Goal: Check status: Check status

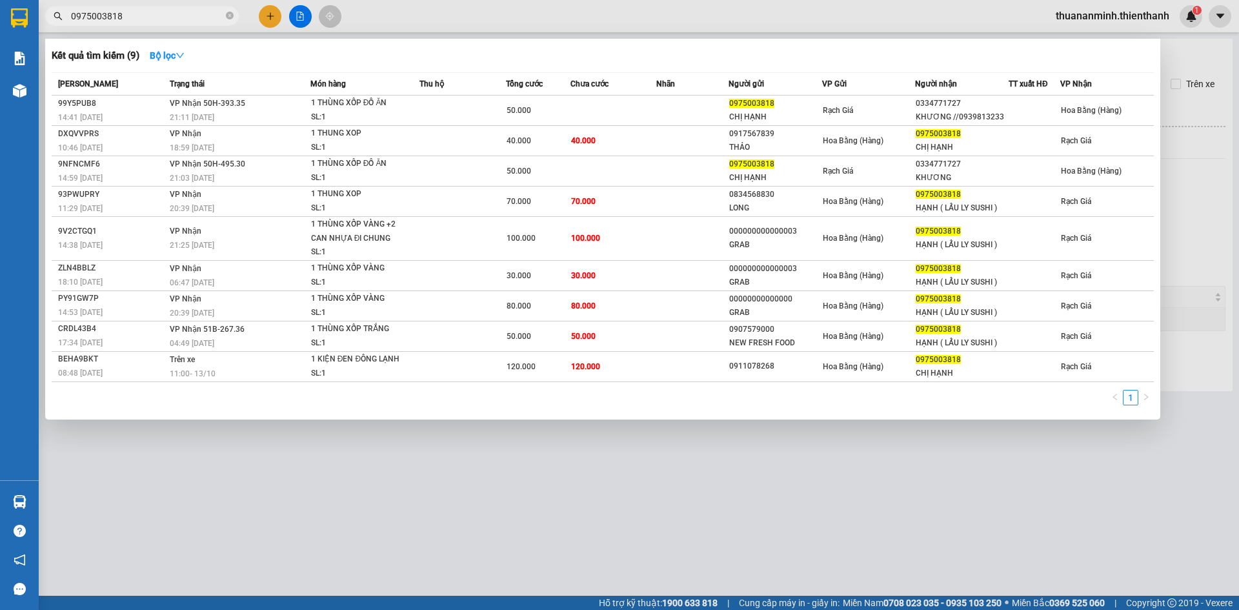
click at [151, 22] on input "0975003818" at bounding box center [147, 16] width 152 height 14
drag, startPoint x: 151, startPoint y: 22, endPoint x: 117, endPoint y: 11, distance: 35.3
click at [117, 11] on input "0975003818" at bounding box center [147, 16] width 152 height 14
type input "0975003818"
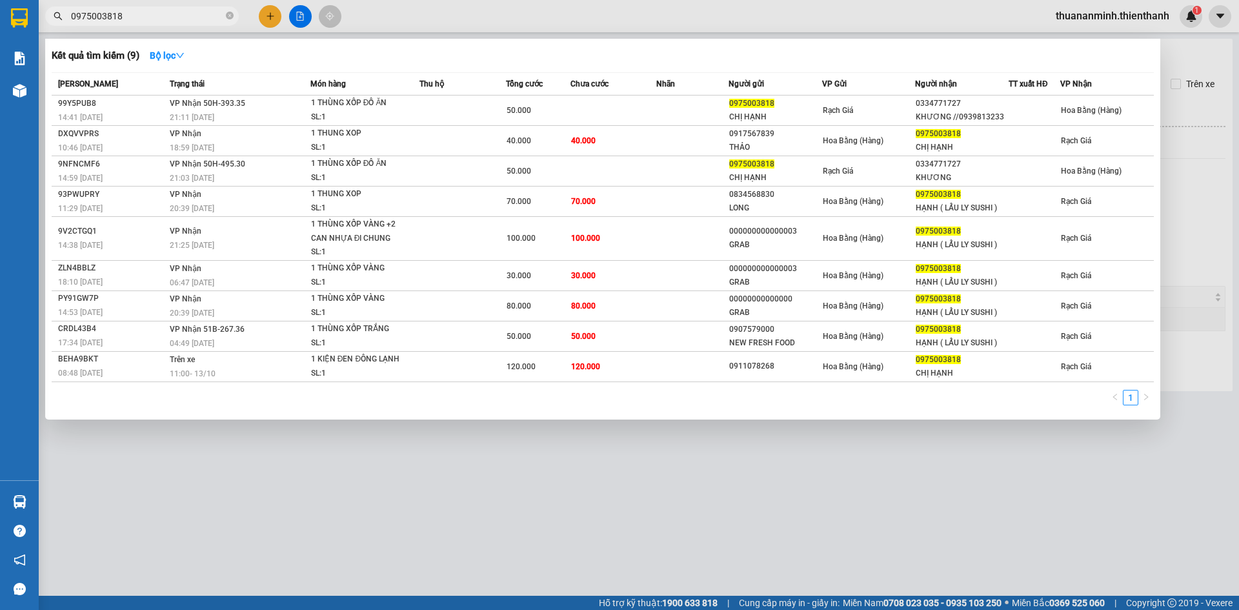
click at [227, 15] on icon "close-circle" at bounding box center [230, 16] width 8 height 8
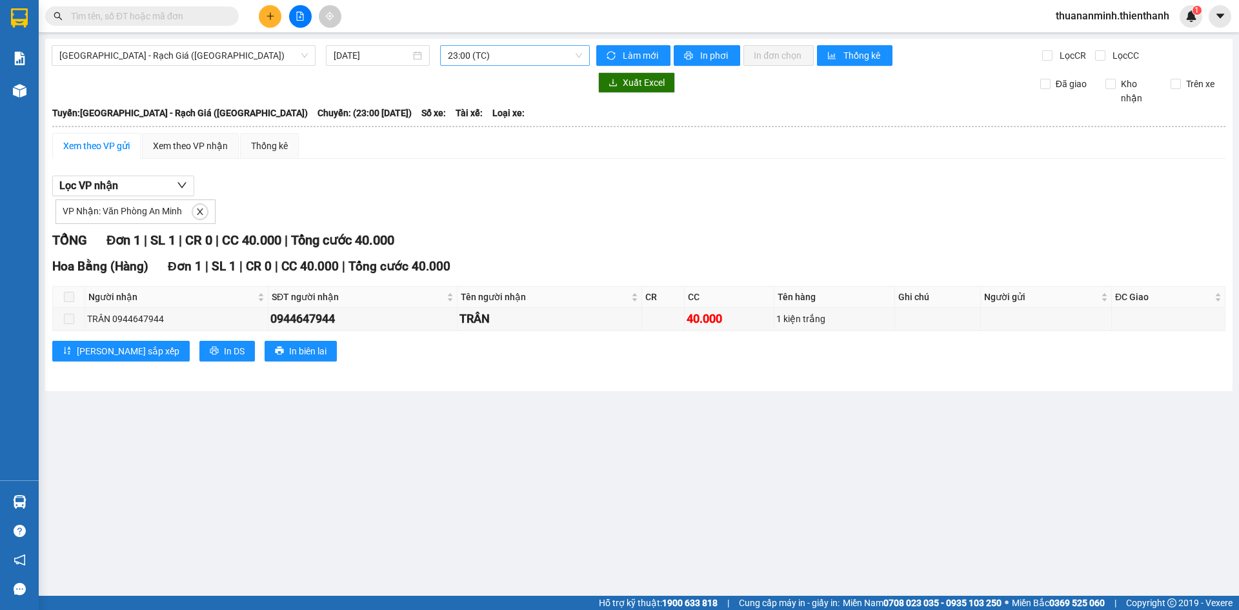
click at [485, 46] on div "23:00 (TC)" at bounding box center [515, 55] width 150 height 21
click at [899, 313] on td at bounding box center [938, 319] width 86 height 23
drag, startPoint x: 406, startPoint y: 48, endPoint x: 414, endPoint y: 57, distance: 12.3
click at [406, 48] on div "[DATE]" at bounding box center [378, 55] width 104 height 21
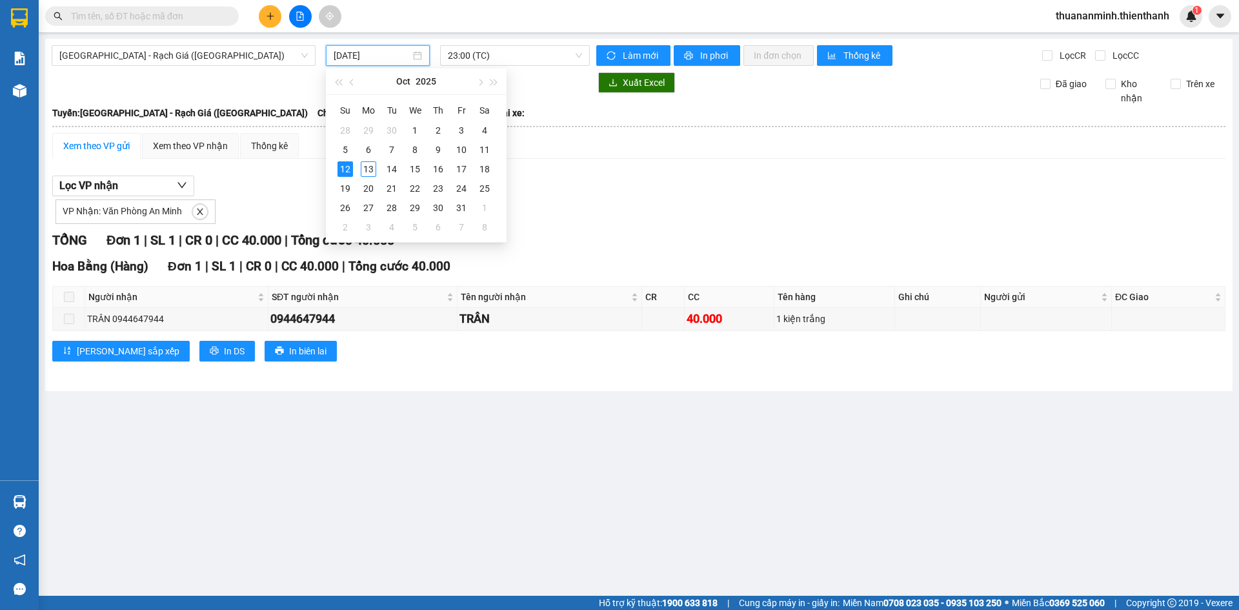
click at [418, 56] on div "[DATE]" at bounding box center [378, 55] width 88 height 14
click at [418, 58] on div "[DATE]" at bounding box center [378, 55] width 88 height 14
click at [372, 169] on div "13" at bounding box center [368, 168] width 15 height 15
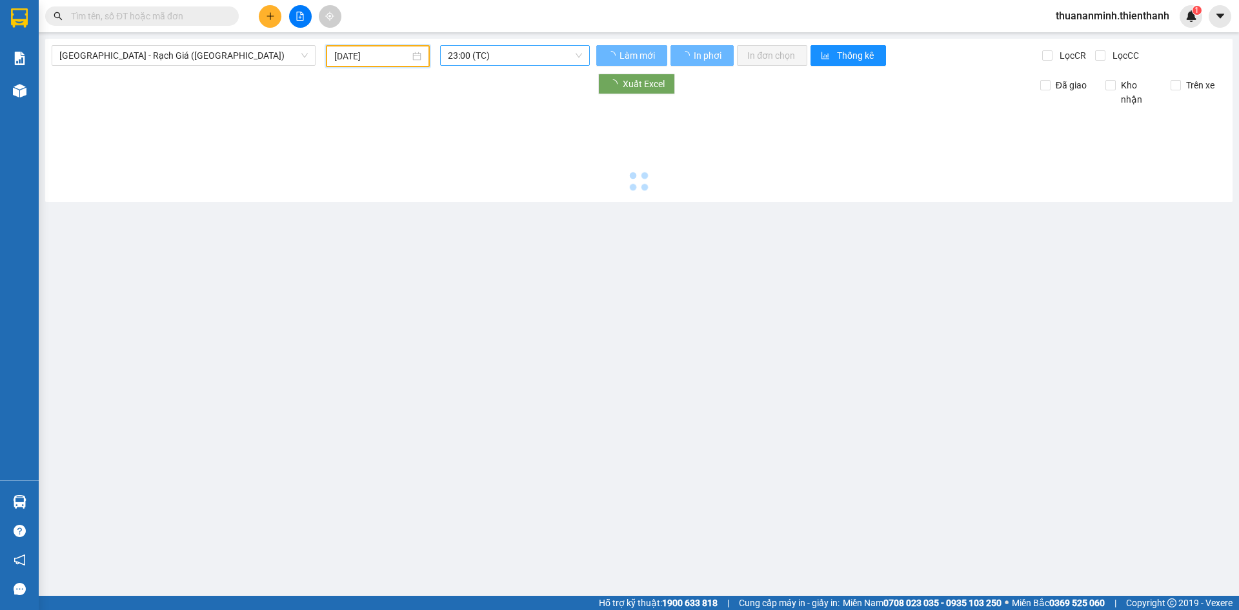
type input "[DATE]"
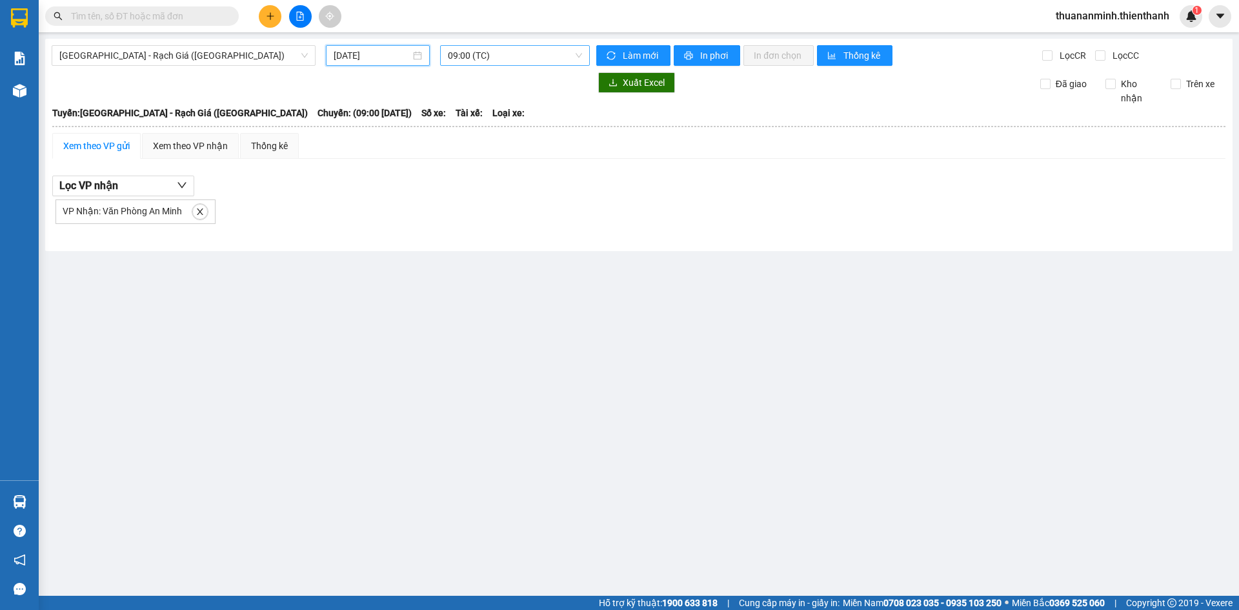
click at [505, 58] on span "09:00 (TC)" at bounding box center [515, 55] width 134 height 19
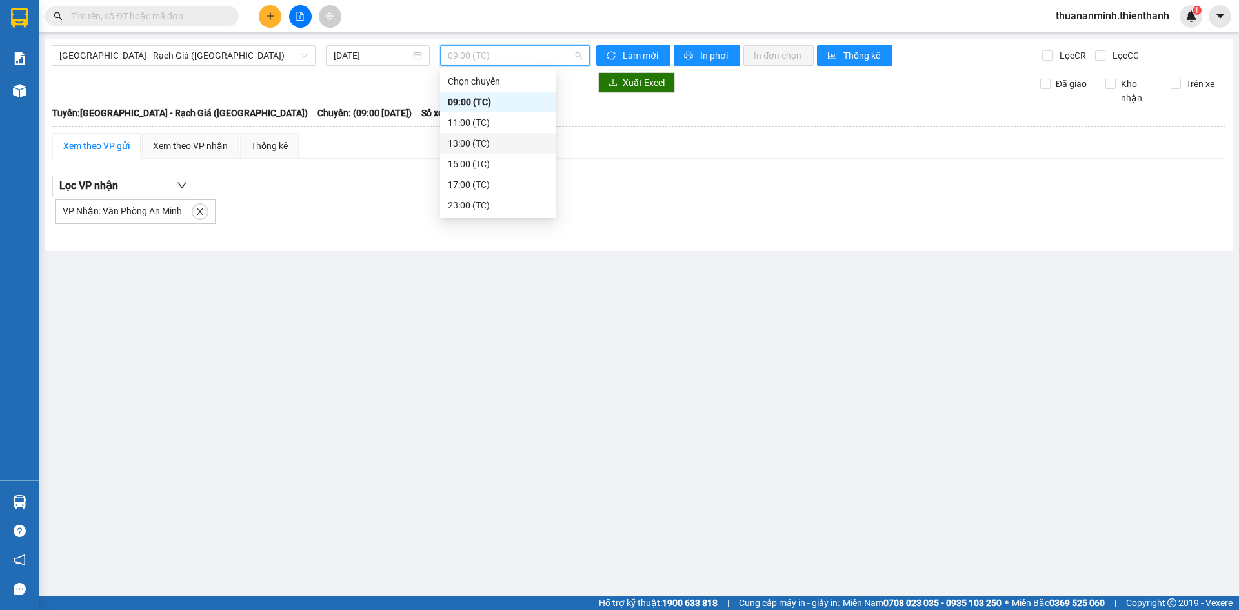
click at [476, 145] on div "13:00 (TC)" at bounding box center [498, 143] width 101 height 14
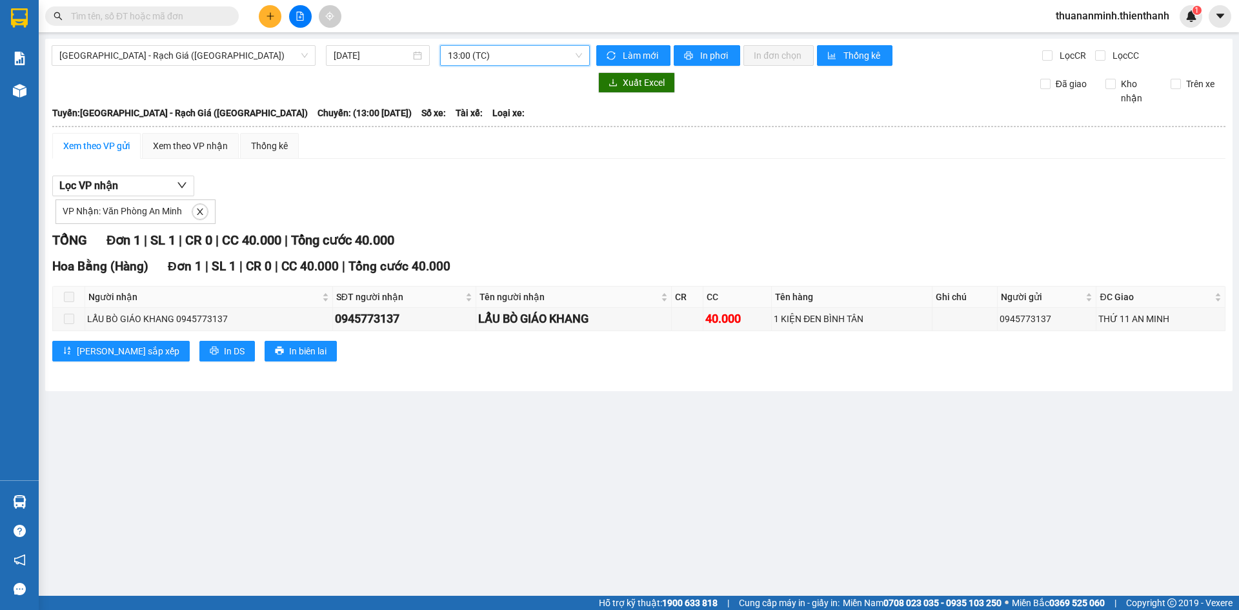
click at [520, 59] on span "13:00 (TC)" at bounding box center [515, 55] width 134 height 19
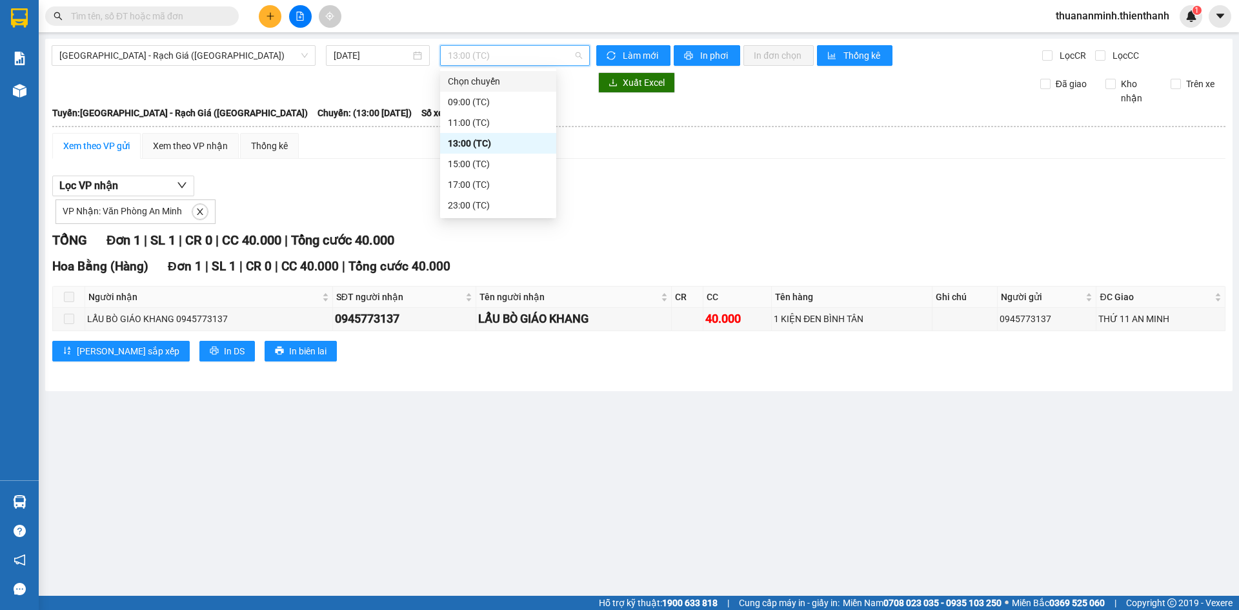
click at [552, 50] on span "13:00 (TC)" at bounding box center [515, 55] width 134 height 19
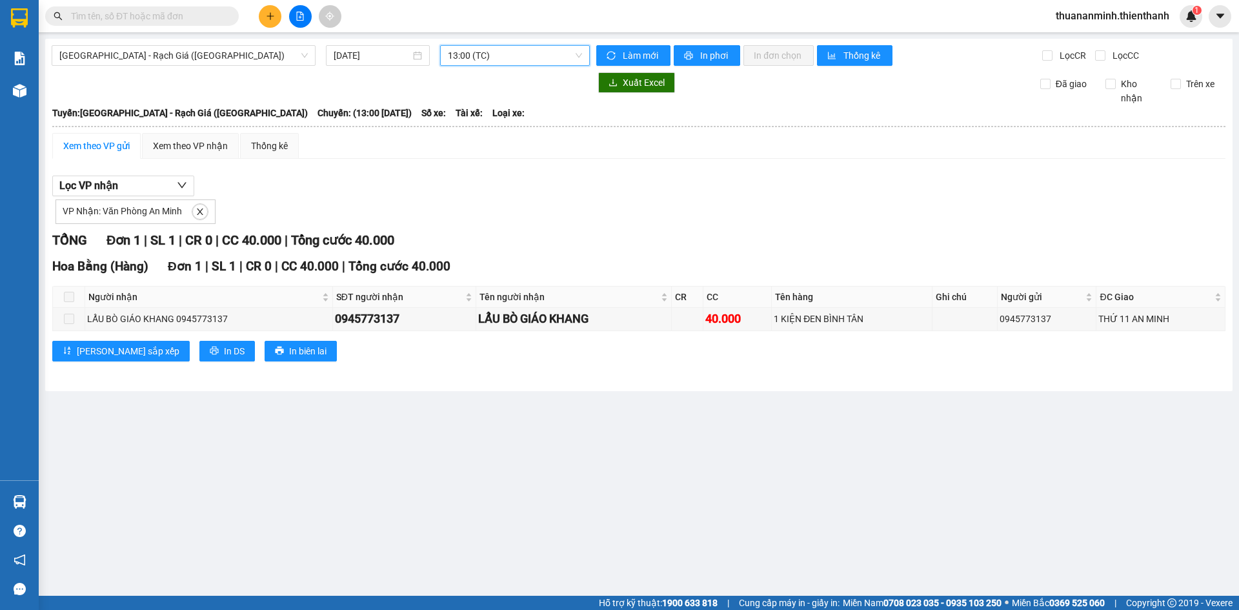
click at [547, 57] on span "13:00 (TC)" at bounding box center [515, 55] width 134 height 19
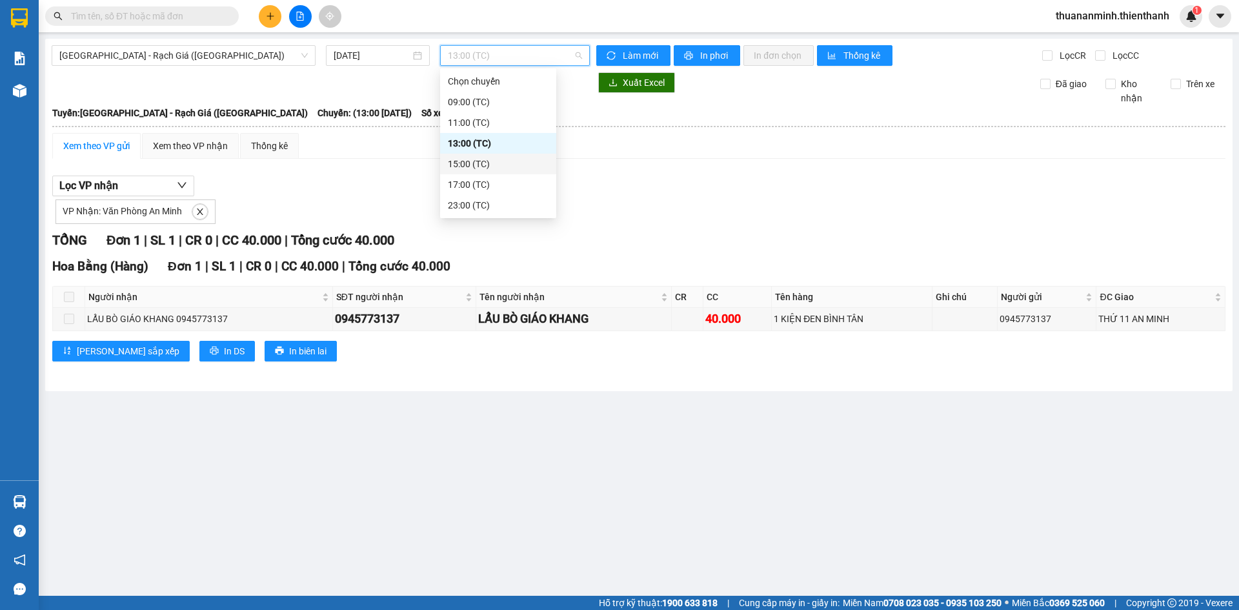
click at [466, 165] on div "15:00 (TC)" at bounding box center [498, 164] width 101 height 14
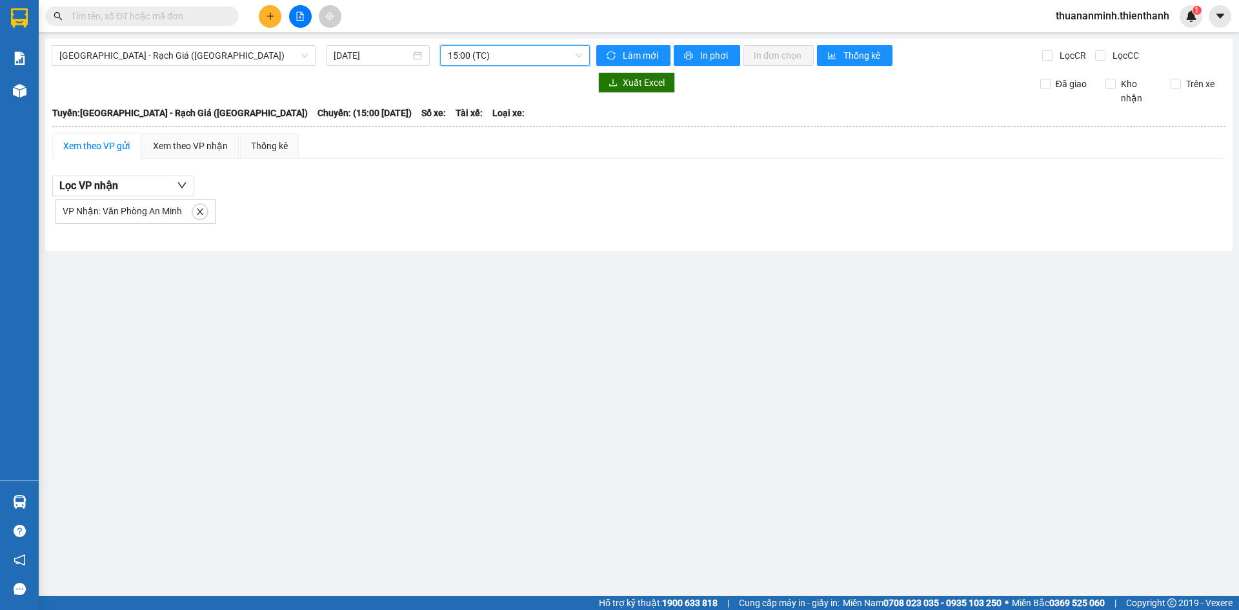
click at [518, 61] on span "15:00 (TC)" at bounding box center [515, 55] width 134 height 19
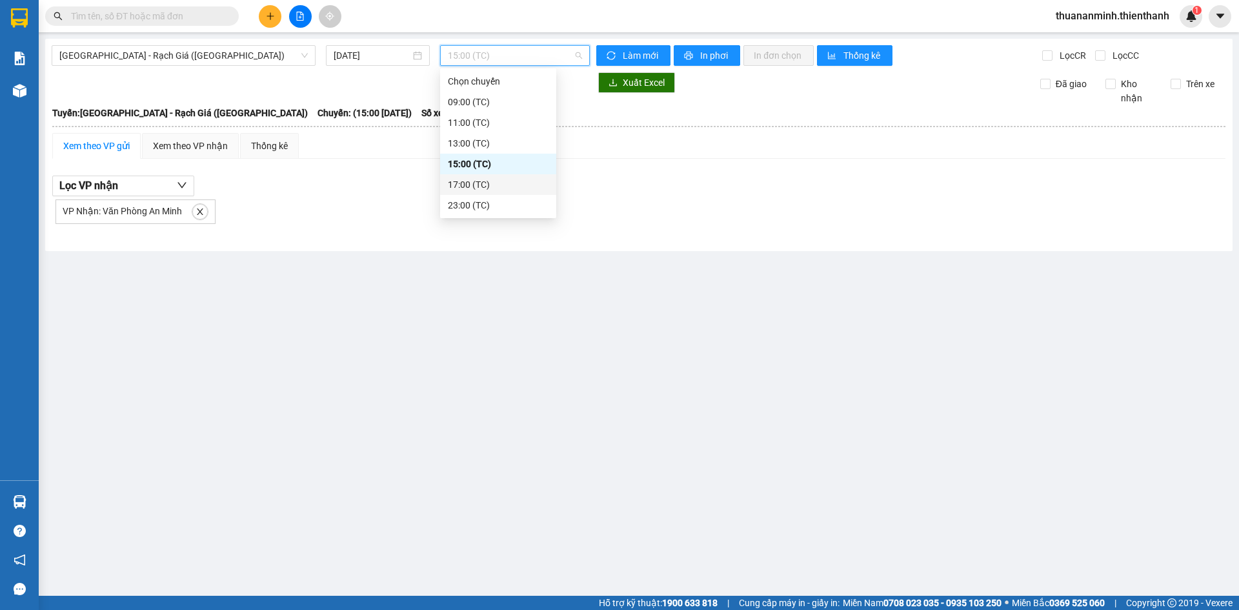
click at [482, 187] on div "17:00 (TC)" at bounding box center [498, 185] width 101 height 14
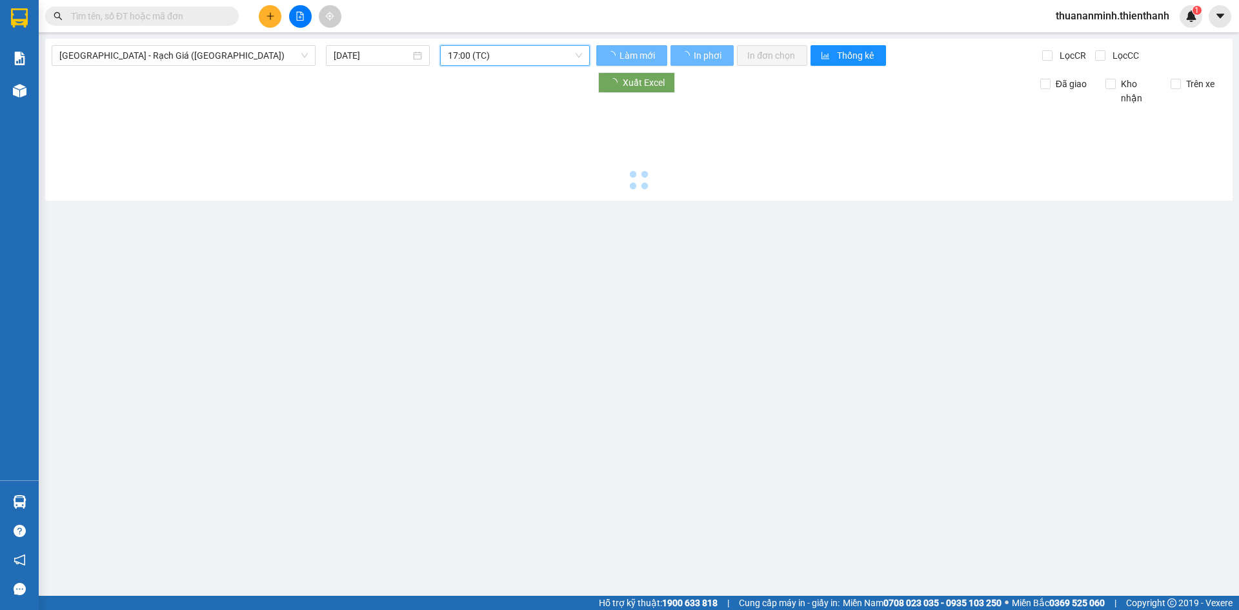
click at [551, 54] on span "17:00 (TC)" at bounding box center [515, 55] width 134 height 19
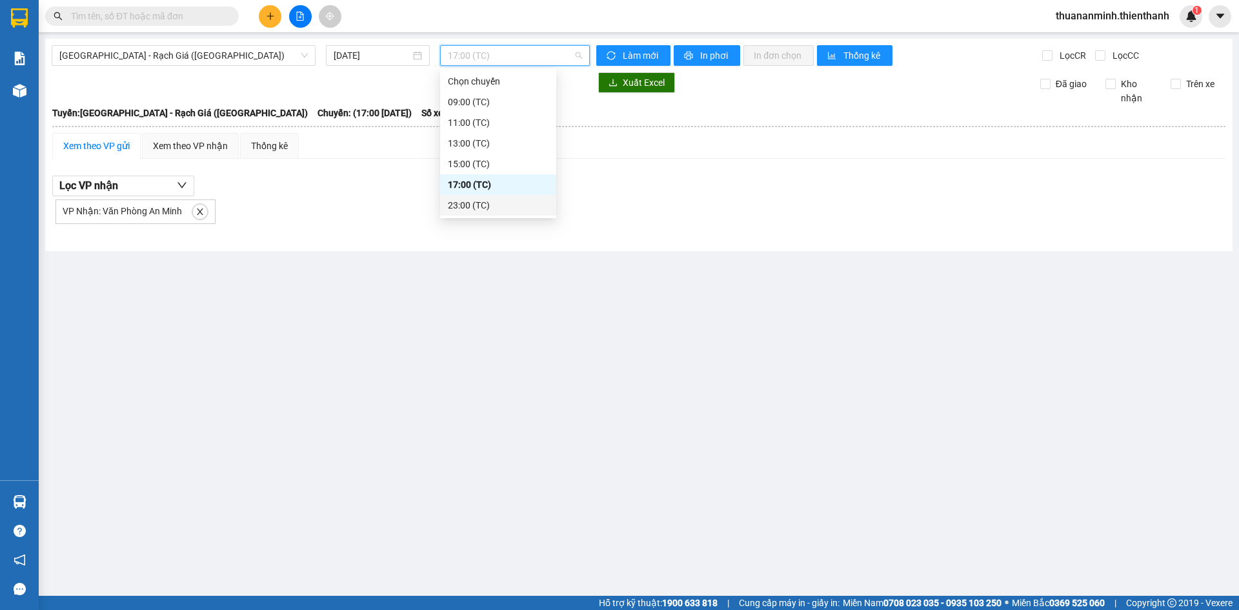
click at [505, 201] on div "23:00 (TC)" at bounding box center [498, 205] width 101 height 14
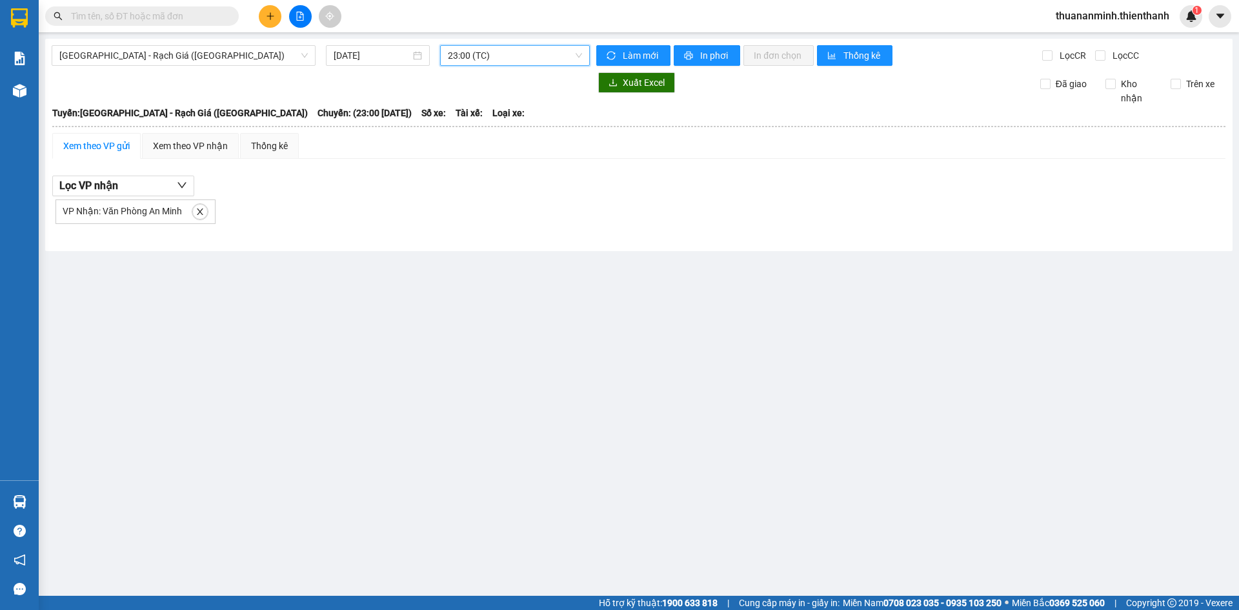
click at [560, 48] on span "23:00 (TC)" at bounding box center [515, 55] width 134 height 19
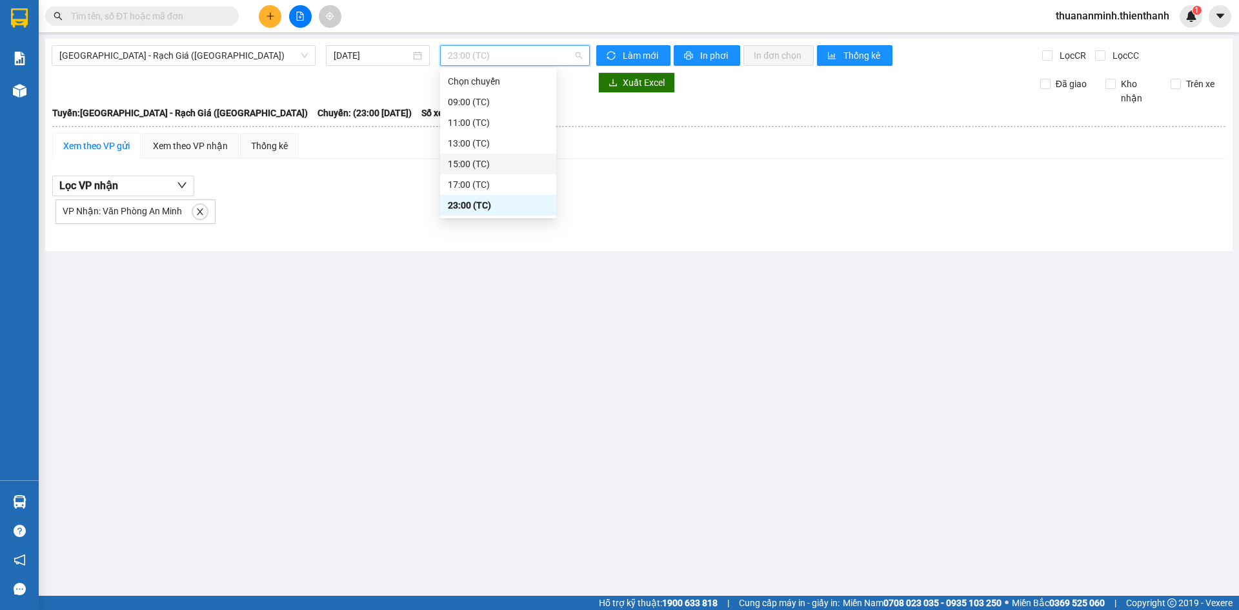
click at [488, 164] on div "15:00 (TC)" at bounding box center [498, 164] width 101 height 14
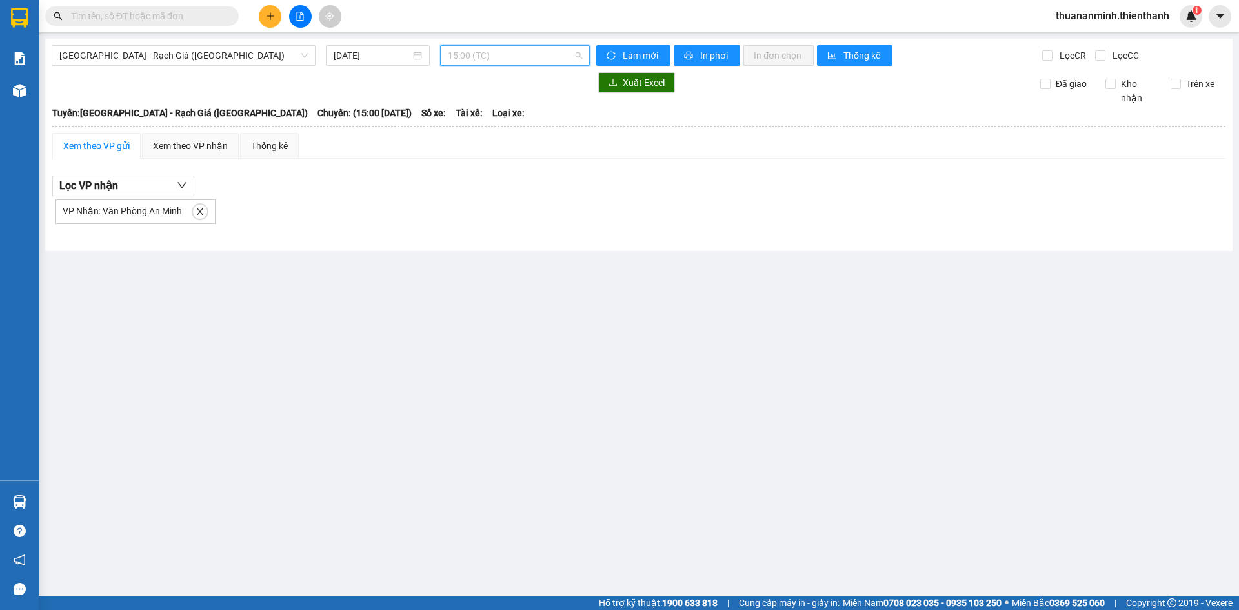
click at [547, 59] on span "15:00 (TC)" at bounding box center [515, 55] width 134 height 19
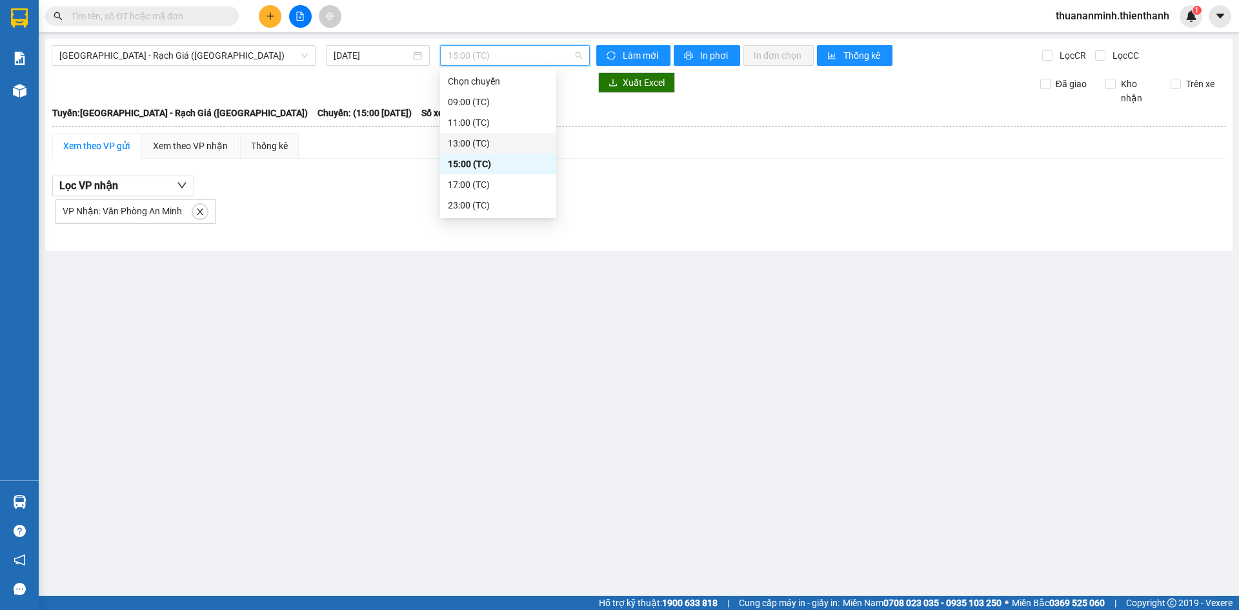
click at [478, 140] on div "13:00 (TC)" at bounding box center [498, 143] width 101 height 14
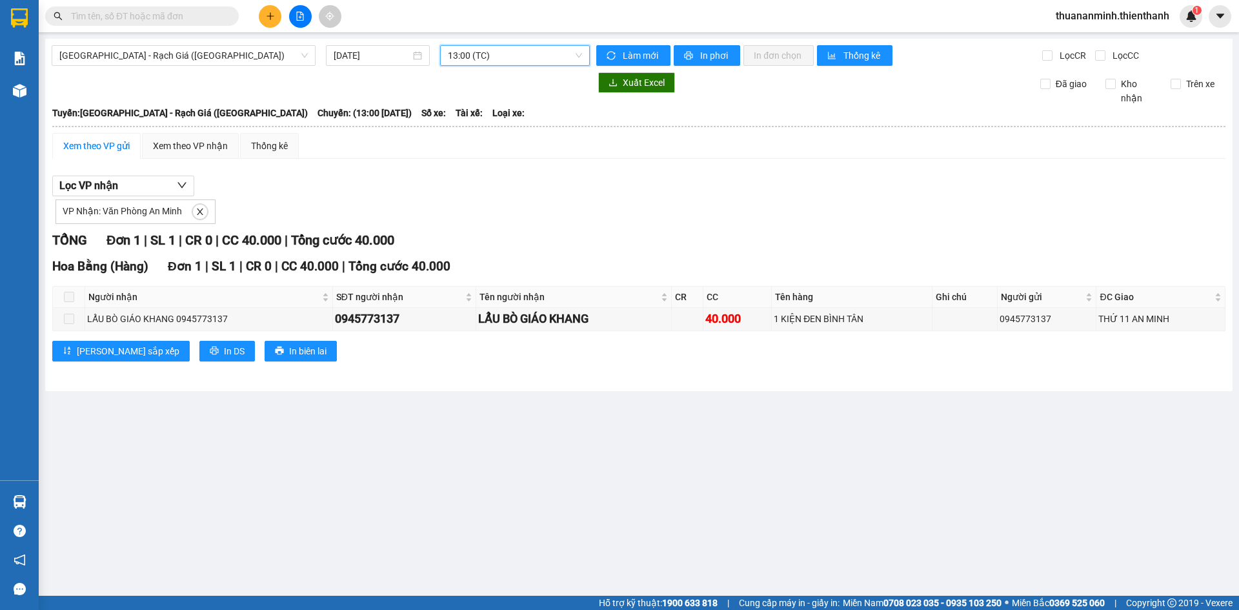
click at [146, 21] on input "text" at bounding box center [147, 16] width 152 height 14
paste input "0977054364"
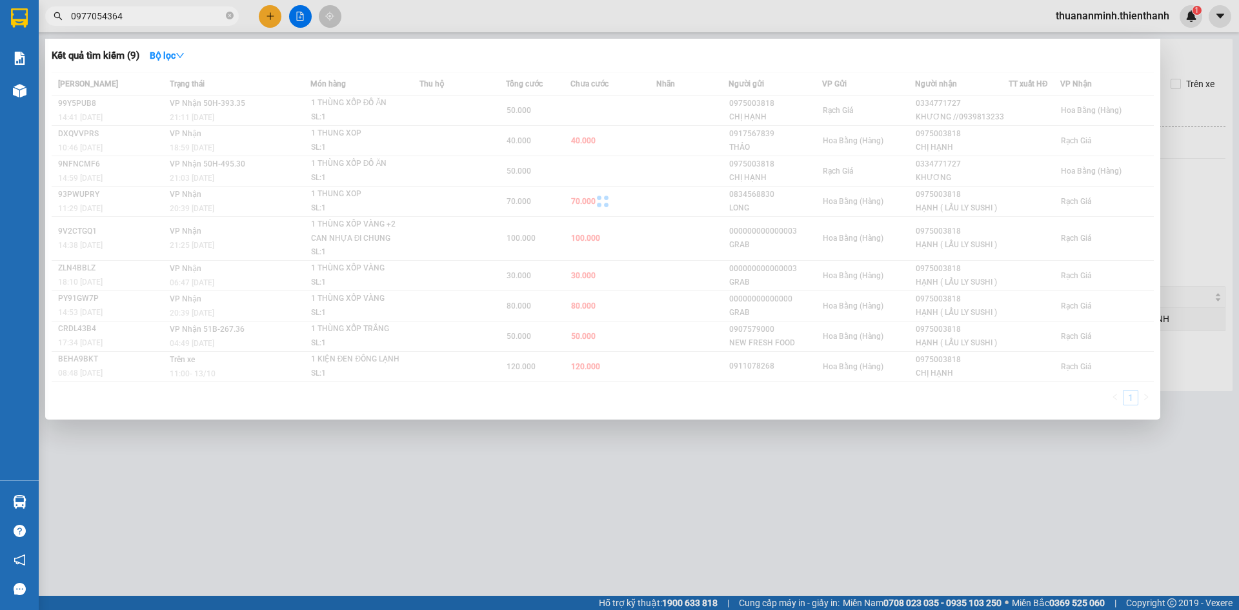
type input "0977054364"
